Goal: Navigation & Orientation: Find specific page/section

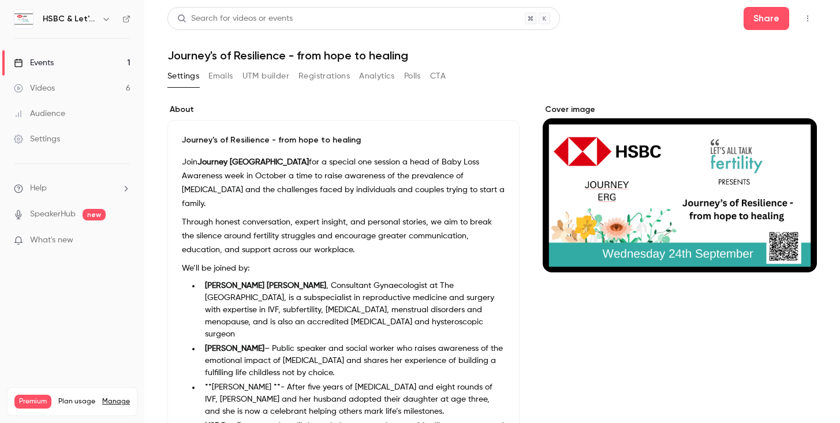
click at [108, 20] on icon "button" at bounding box center [106, 18] width 9 height 9
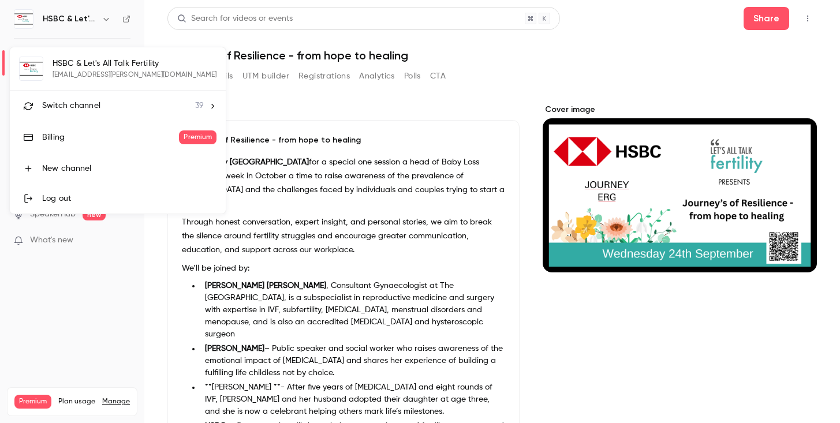
click at [235, 181] on div at bounding box center [420, 211] width 840 height 423
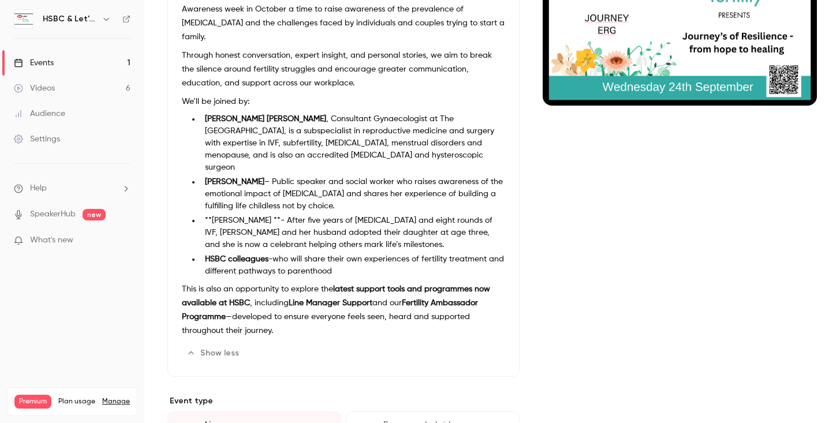
click at [108, 18] on icon "button" at bounding box center [106, 18] width 9 height 9
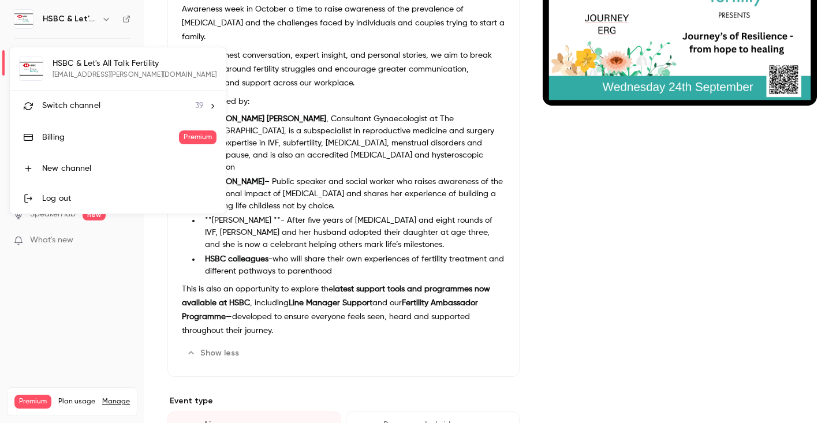
click at [79, 110] on span "Switch channel" at bounding box center [71, 106] width 58 height 12
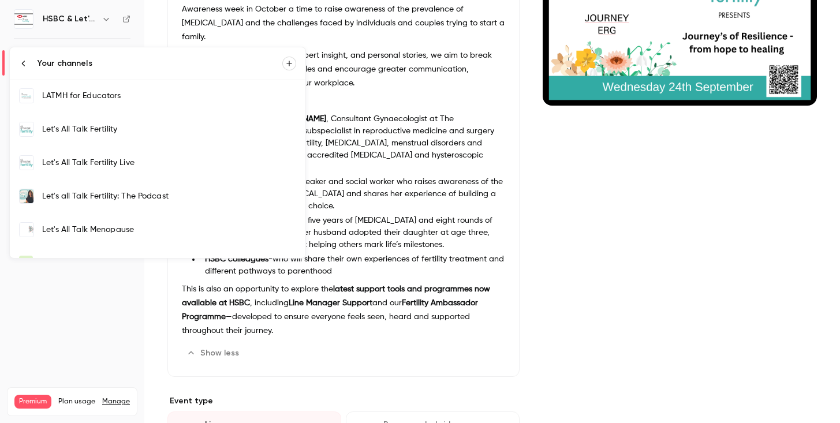
scroll to position [267, 0]
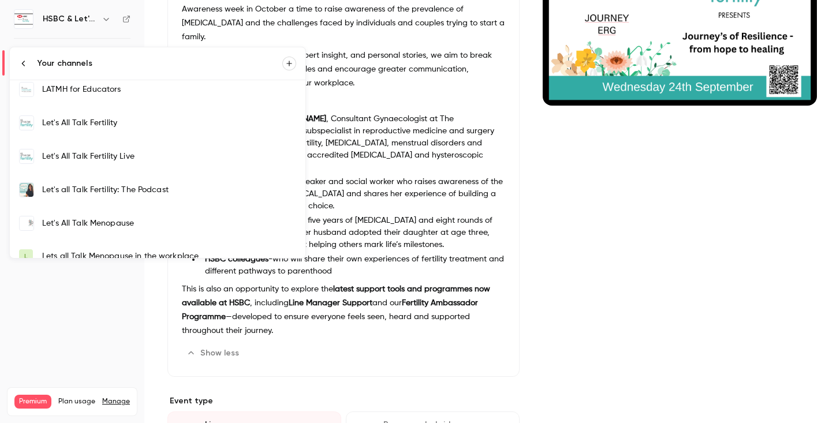
click at [104, 231] on link "Let's All Talk Menopause" at bounding box center [157, 223] width 295 height 33
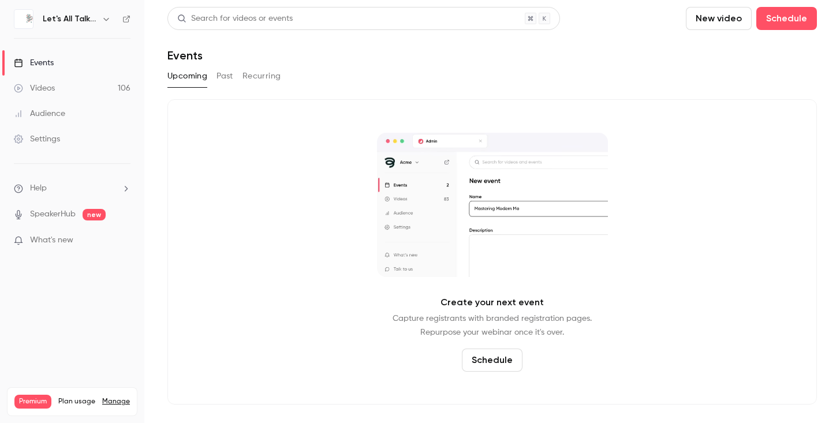
click at [111, 21] on button "button" at bounding box center [106, 19] width 14 height 14
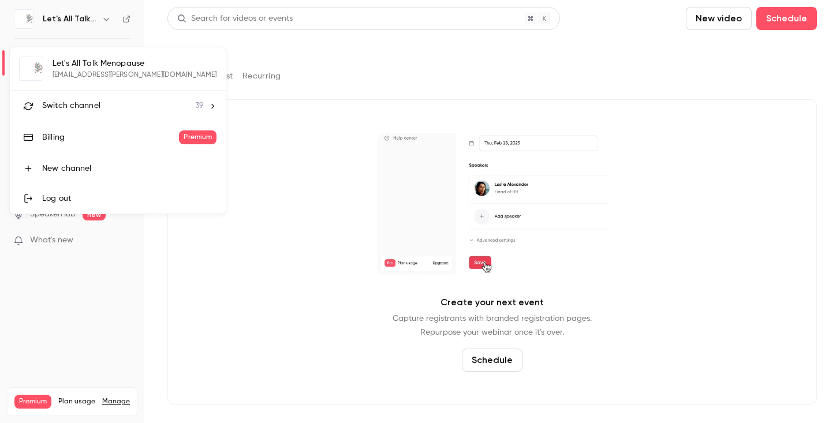
click at [118, 42] on div at bounding box center [420, 211] width 840 height 423
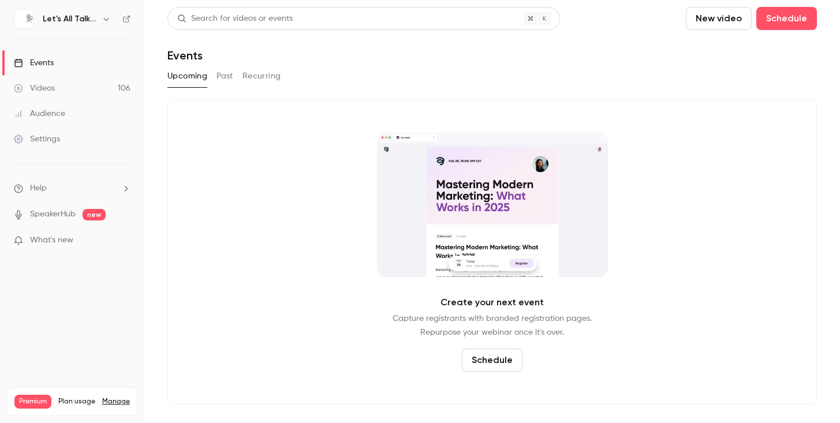
click at [247, 314] on div "Create your next event Capture registrants with branded registration pages. Rep…" at bounding box center [491, 251] width 649 height 305
